Goal: Information Seeking & Learning: Learn about a topic

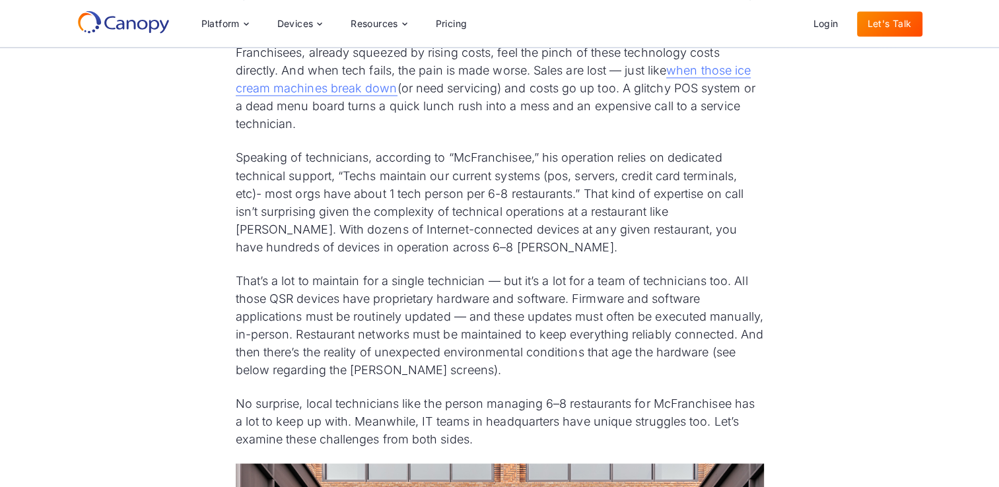
scroll to position [2330, 0]
drag, startPoint x: 506, startPoint y: 238, endPoint x: 485, endPoint y: 246, distance: 23.4
click at [485, 246] on p "Speaking of technicians, according to “McFranchisee,” his operation relies on d…" at bounding box center [500, 202] width 528 height 107
click at [479, 252] on p "Speaking of technicians, according to “McFranchisee,” his operation relies on d…" at bounding box center [500, 202] width 528 height 107
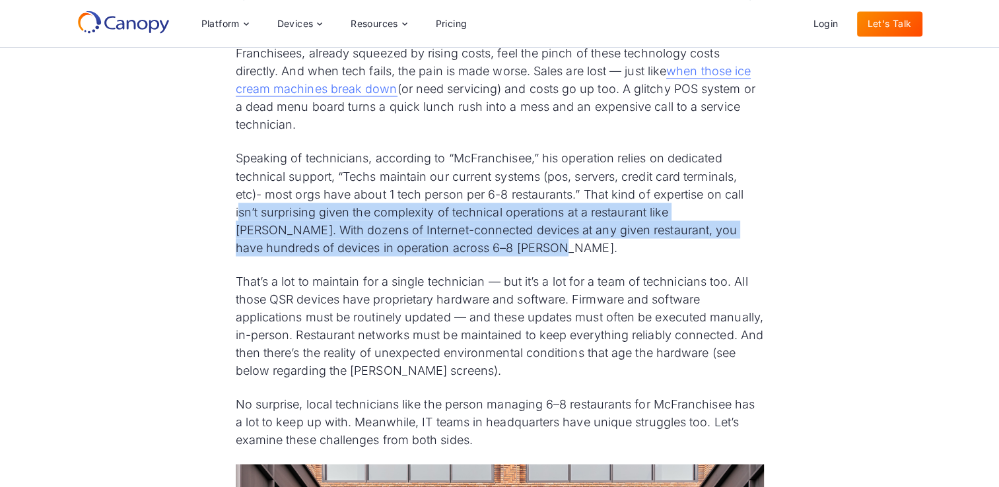
drag, startPoint x: 479, startPoint y: 252, endPoint x: 238, endPoint y: 208, distance: 245.6
click at [238, 208] on p "Speaking of technicians, according to “McFranchisee,” his operation relies on d…" at bounding box center [500, 202] width 528 height 107
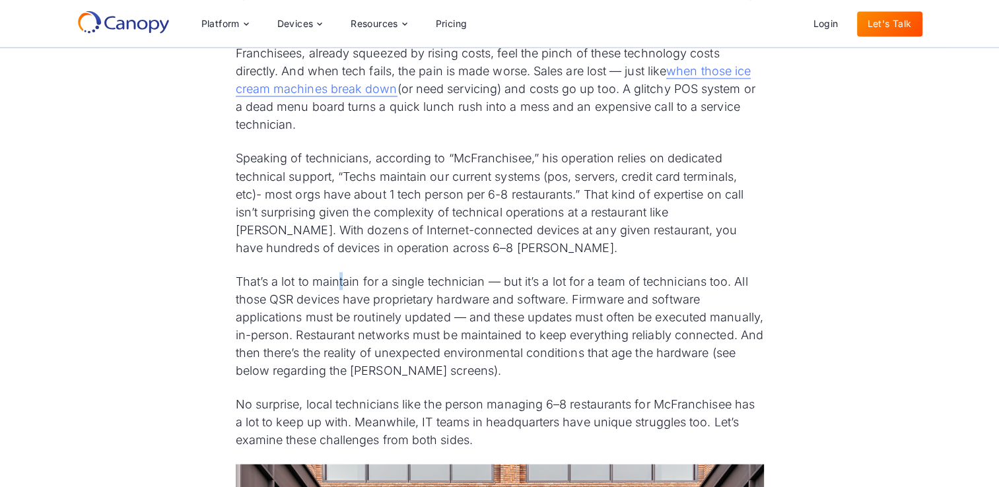
drag, startPoint x: 238, startPoint y: 208, endPoint x: 341, endPoint y: 259, distance: 115.4
drag, startPoint x: 341, startPoint y: 259, endPoint x: 520, endPoint y: 242, distance: 179.7
click at [520, 242] on p "Speaking of technicians, according to “McFranchisee,” his operation relies on d…" at bounding box center [500, 202] width 528 height 107
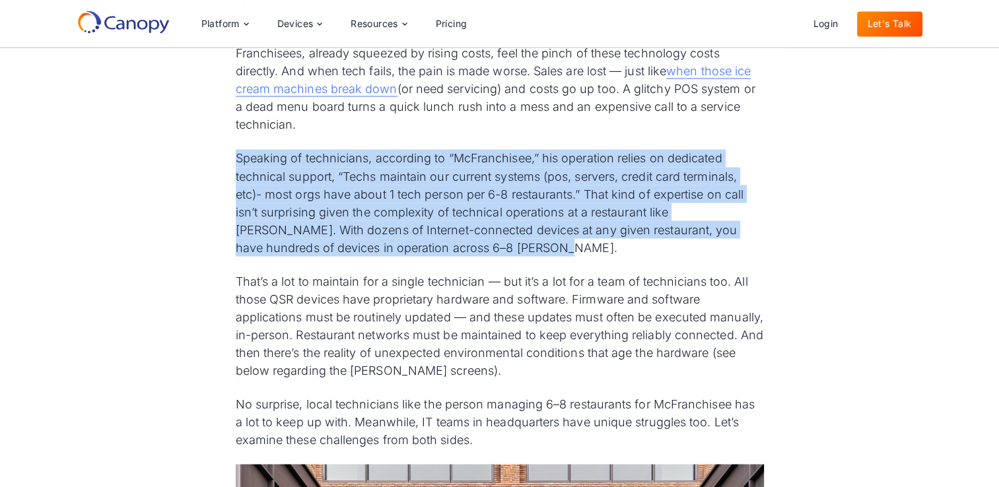
drag, startPoint x: 483, startPoint y: 246, endPoint x: 218, endPoint y: 151, distance: 280.6
copy p "Speaking of technicians, according to “McFranchisee,” his operation relies on d…"
